Goal: Book appointment/travel/reservation

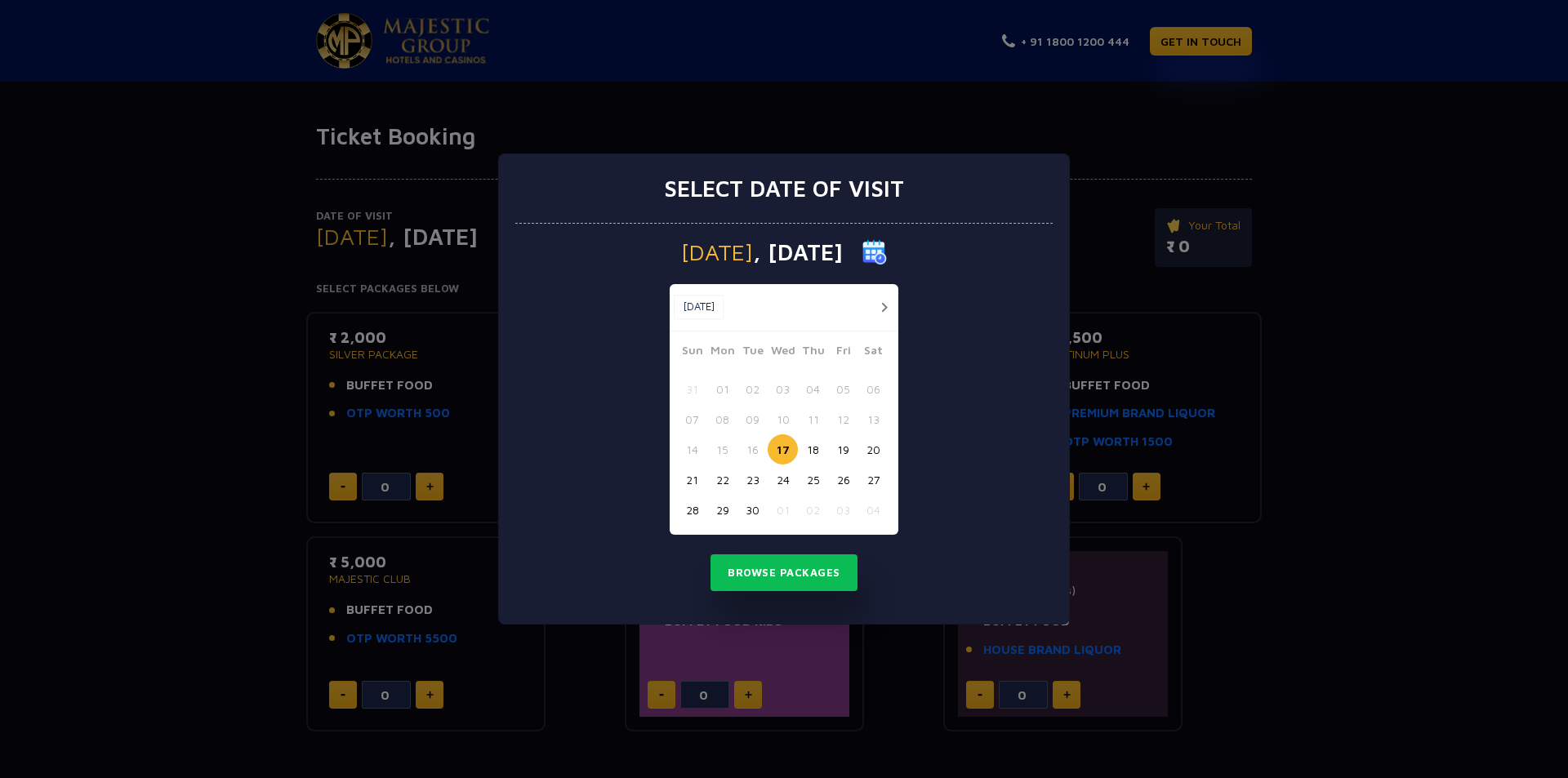
click at [786, 514] on button "01" at bounding box center [782, 509] width 30 height 30
click at [880, 301] on button "button" at bounding box center [884, 308] width 20 height 20
click at [779, 387] on button "01" at bounding box center [782, 389] width 30 height 30
click at [781, 388] on button "01" at bounding box center [782, 389] width 30 height 30
click at [790, 572] on button "Browse Packages" at bounding box center [784, 573] width 147 height 37
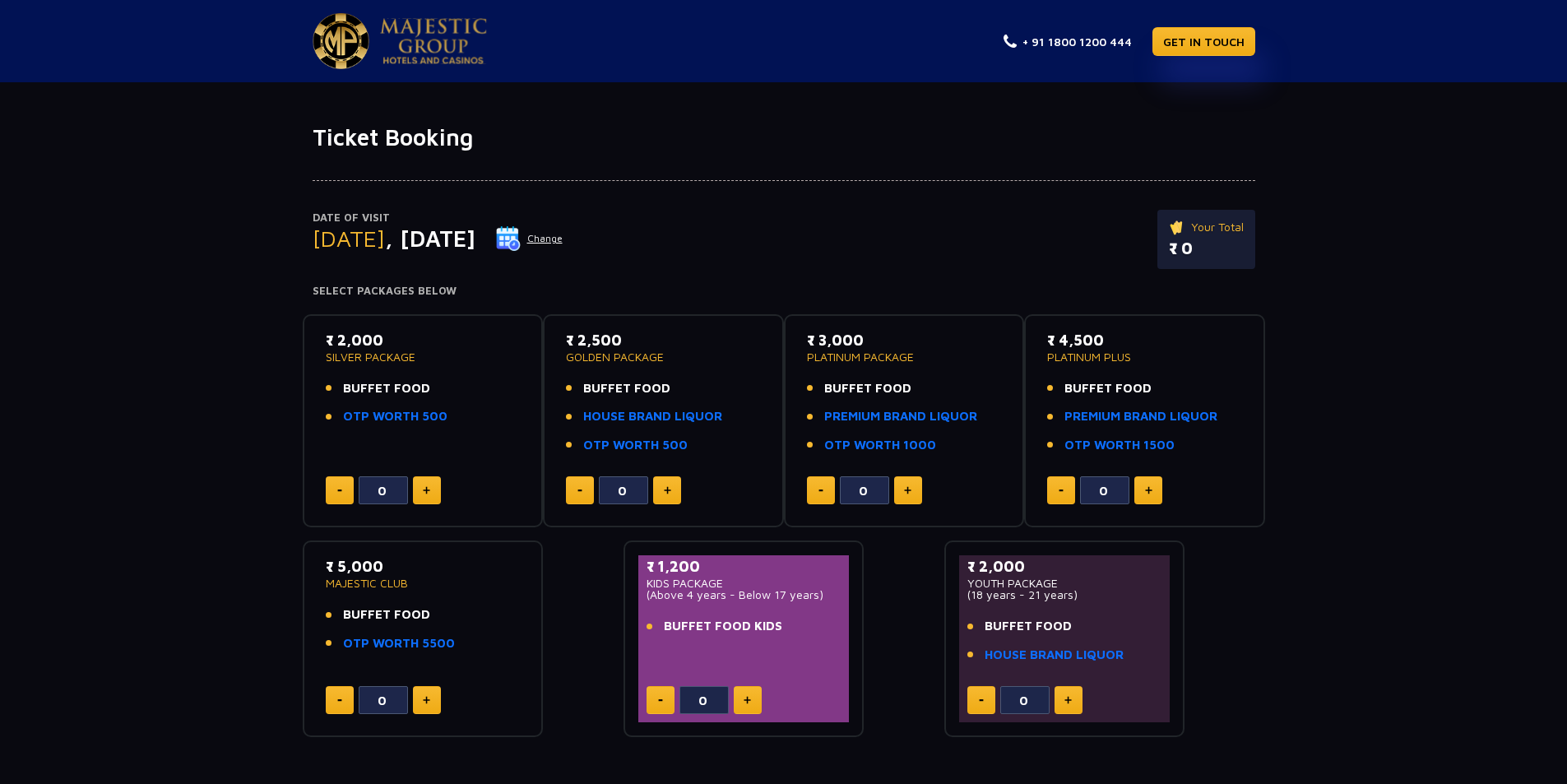
scroll to position [152, 0]
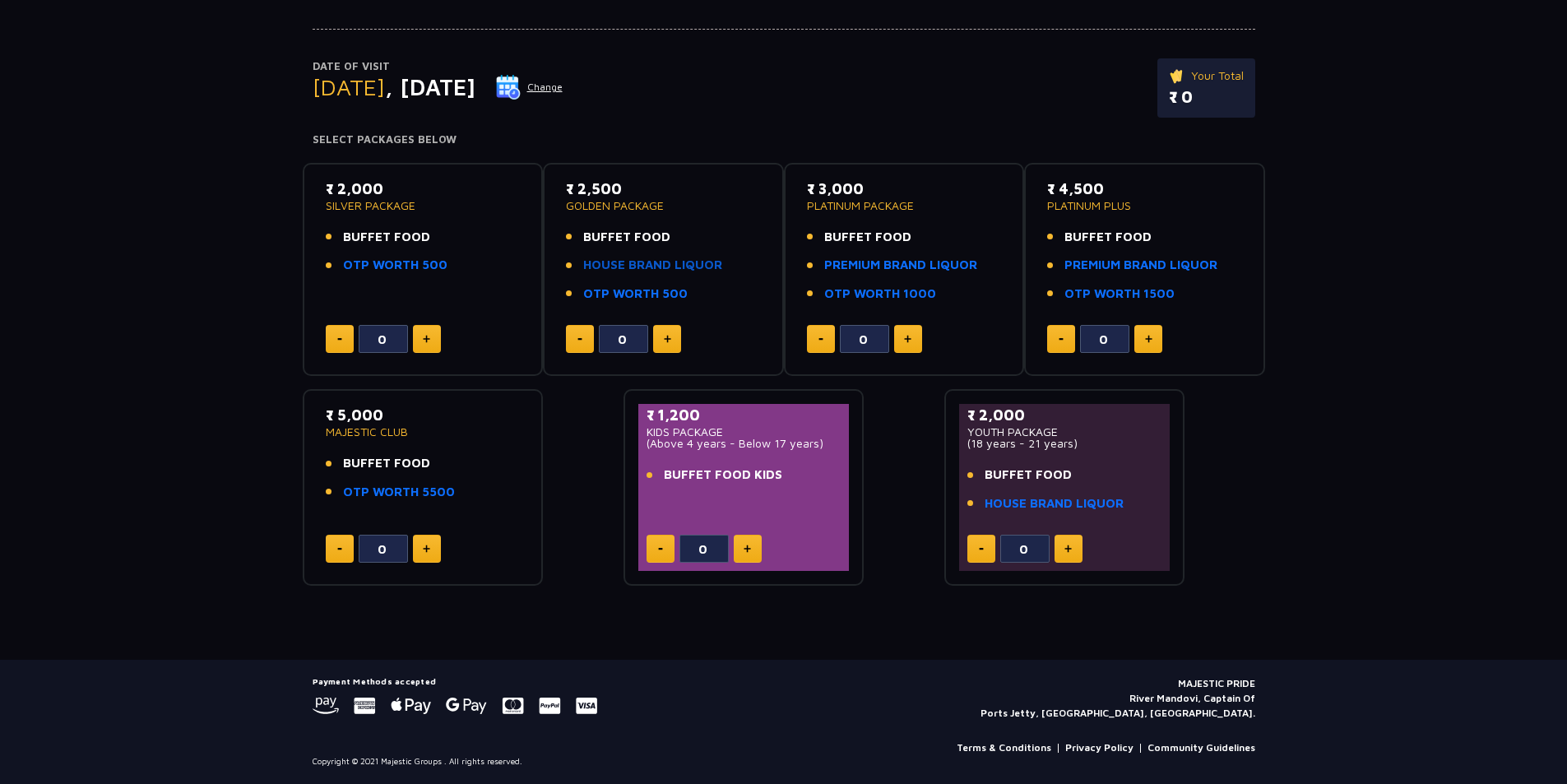
click at [609, 263] on link "HOUSE BRAND LIQUOR" at bounding box center [652, 265] width 139 height 19
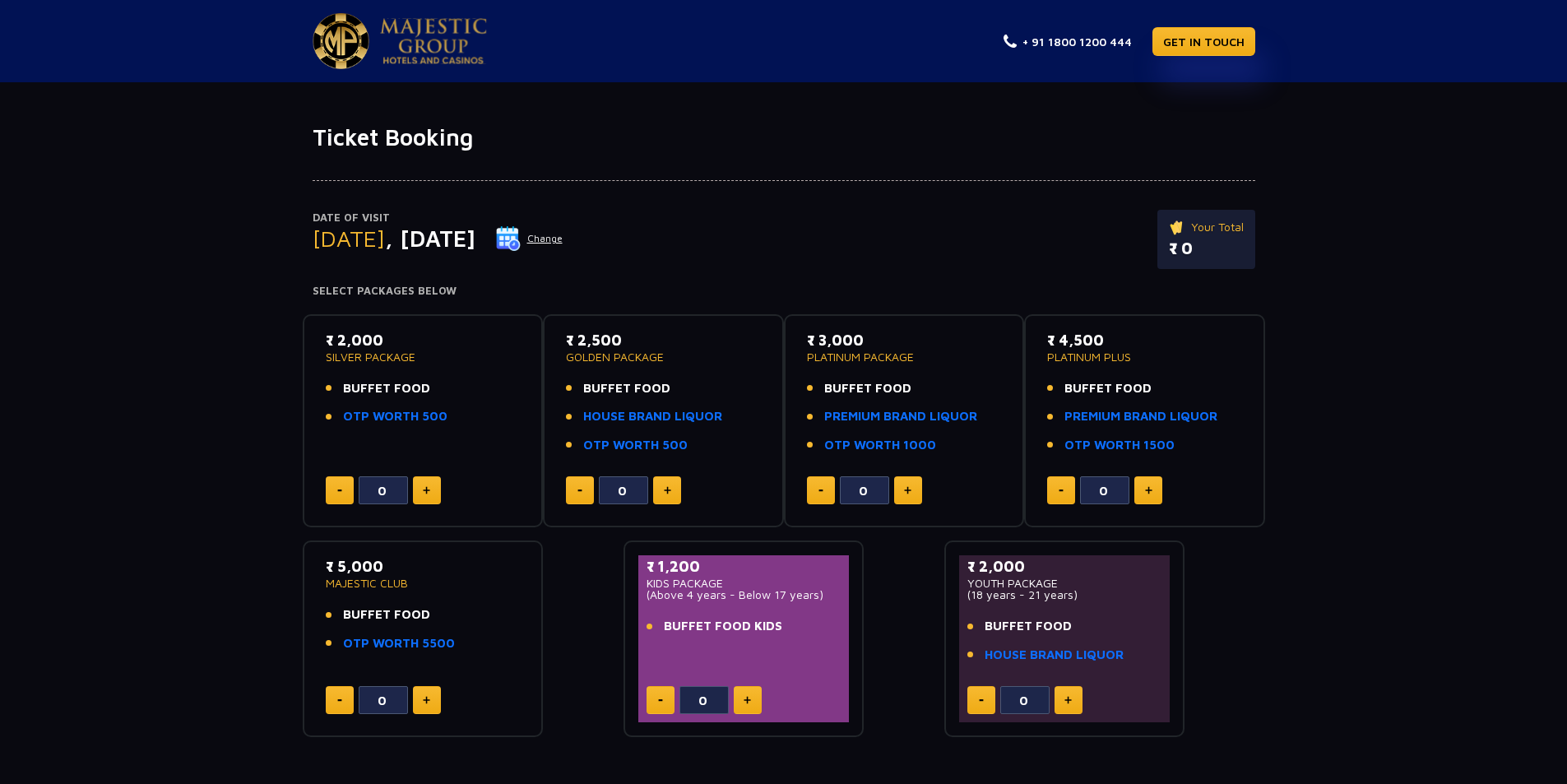
drag, startPoint x: 945, startPoint y: 445, endPoint x: 934, endPoint y: 445, distance: 11.0
click at [934, 445] on li "OTP WORTH 1000" at bounding box center [904, 445] width 195 height 19
click at [932, 451] on link "OTP WORTH 1000" at bounding box center [880, 445] width 112 height 19
